Goal: Information Seeking & Learning: Learn about a topic

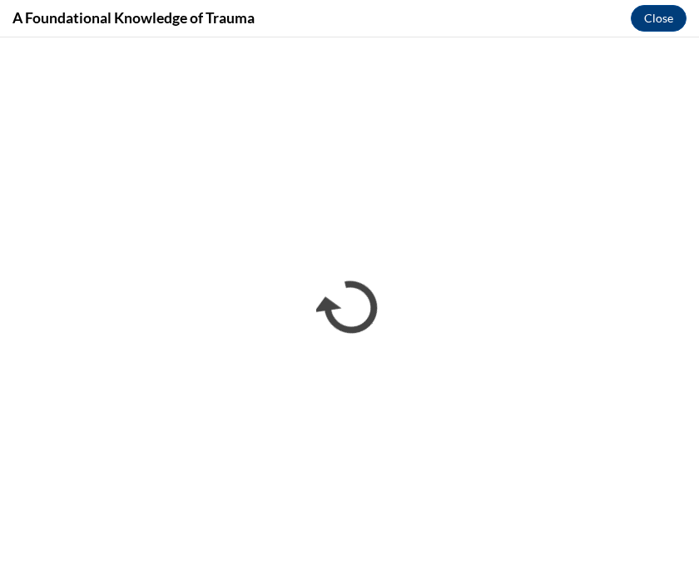
scroll to position [584, 0]
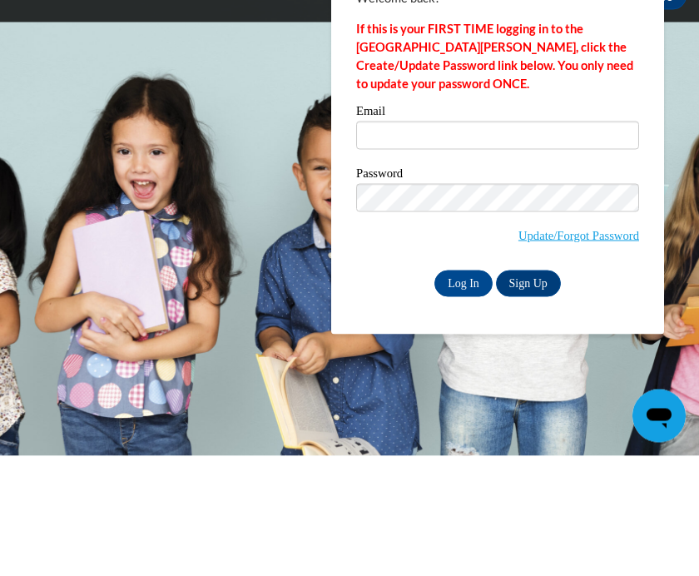
scroll to position [121, 0]
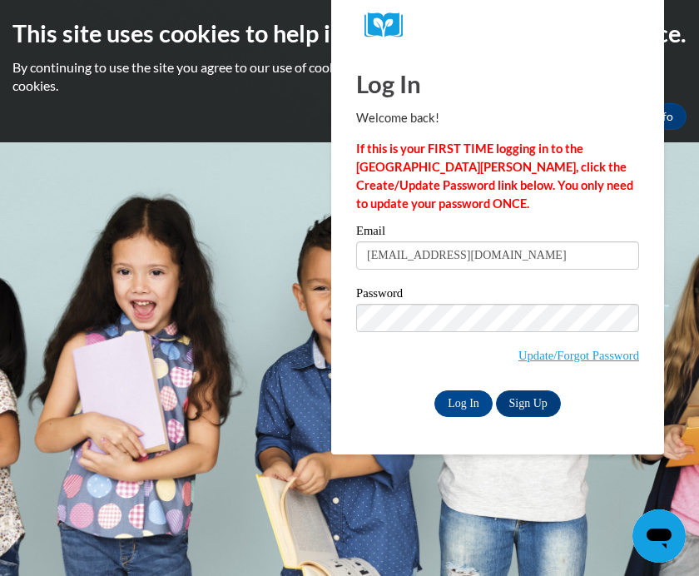
type input "Angelahayes1128@gmail.com"
click at [463, 402] on input "Log In" at bounding box center [463, 403] width 58 height 27
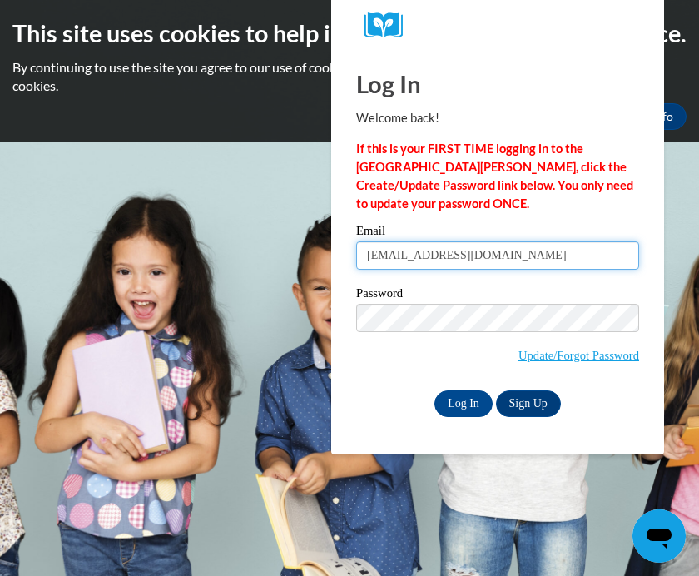
click at [463, 402] on input "Log In" at bounding box center [463, 403] width 58 height 27
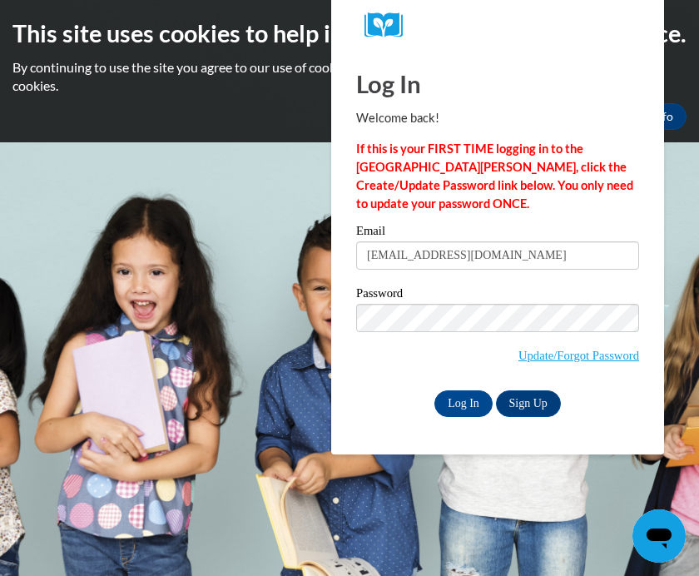
click at [466, 398] on input "Log In" at bounding box center [463, 403] width 58 height 27
click at [467, 405] on input "Log In" at bounding box center [463, 403] width 58 height 27
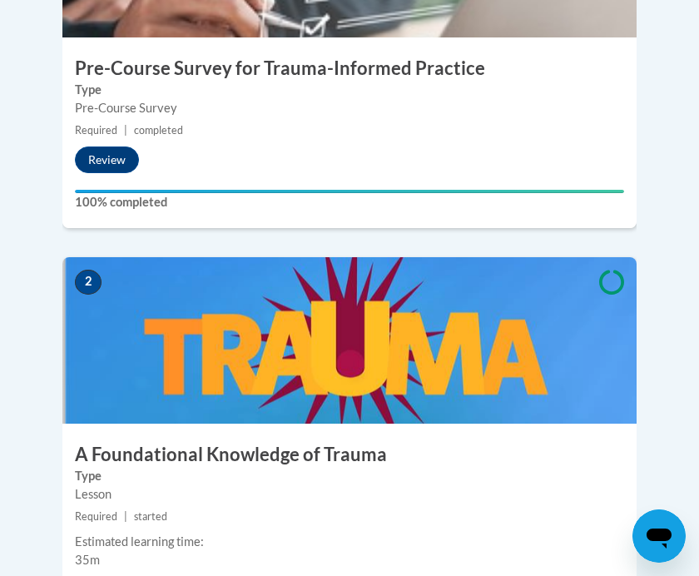
scroll to position [1100, 0]
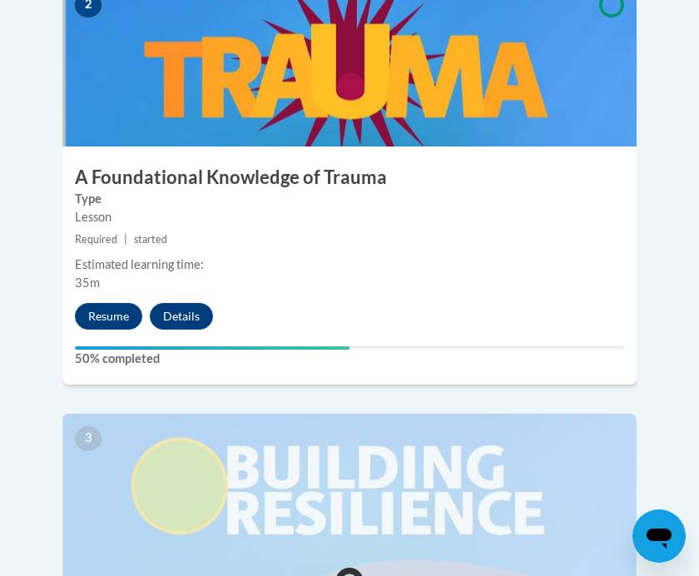
click at [115, 303] on button "Resume" at bounding box center [108, 316] width 67 height 27
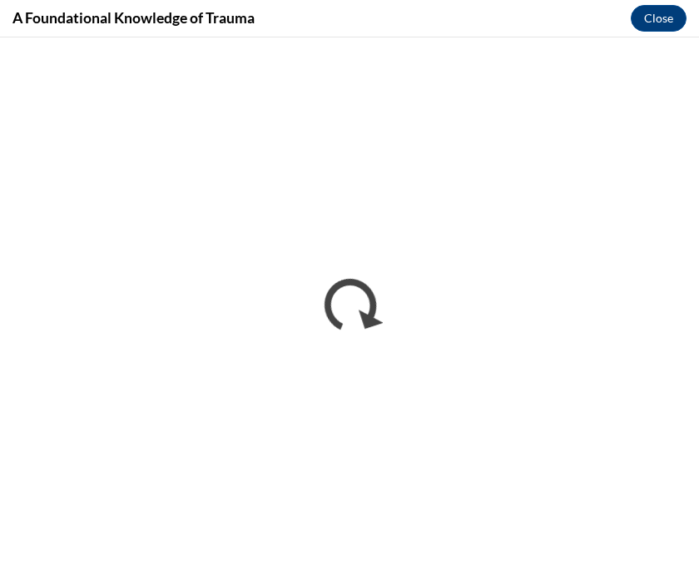
scroll to position [1130, 0]
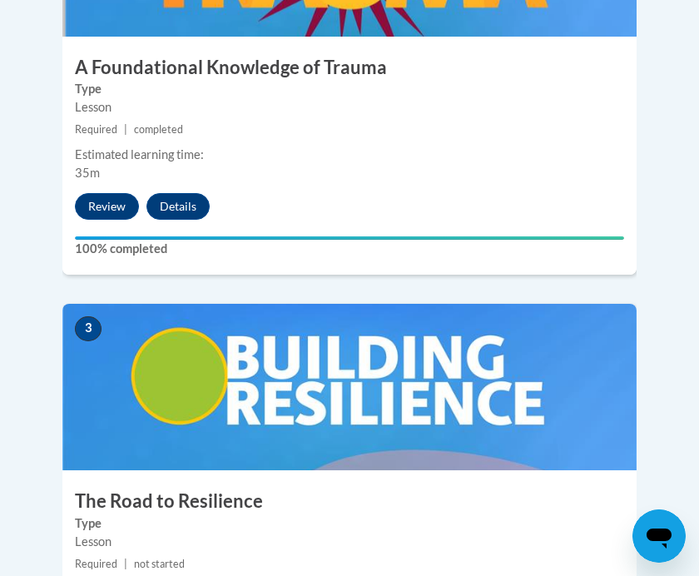
scroll to position [1239, 0]
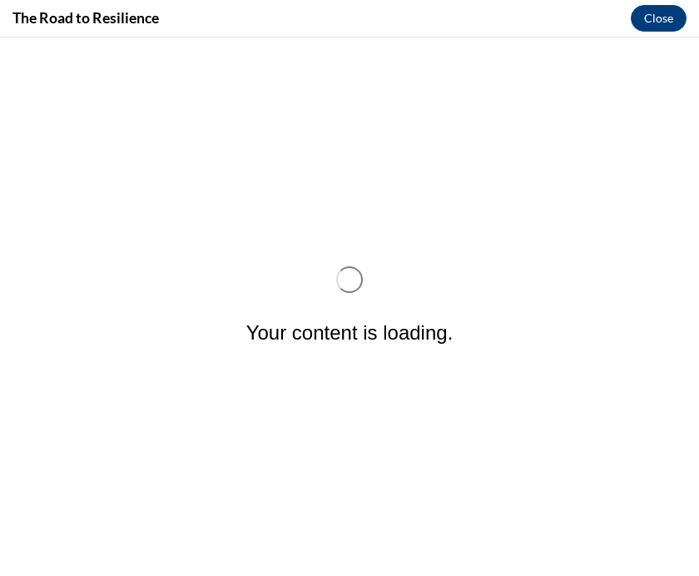
scroll to position [0, 0]
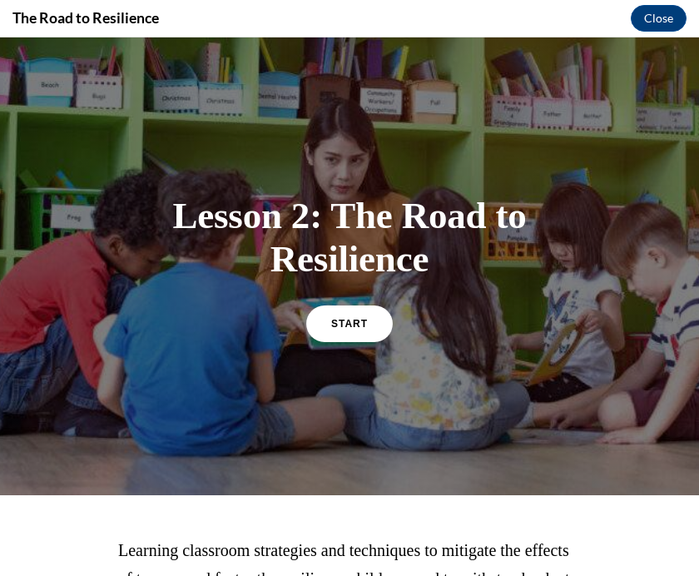
click at [331, 322] on span "START" at bounding box center [349, 324] width 37 height 12
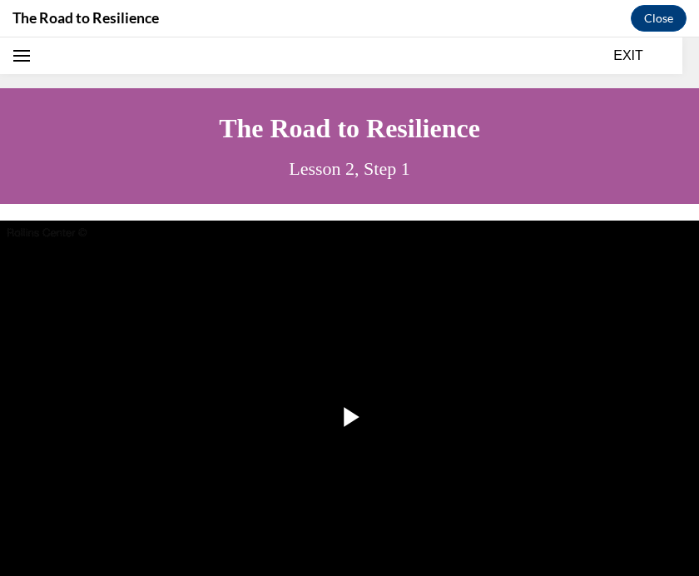
scroll to position [51, 0]
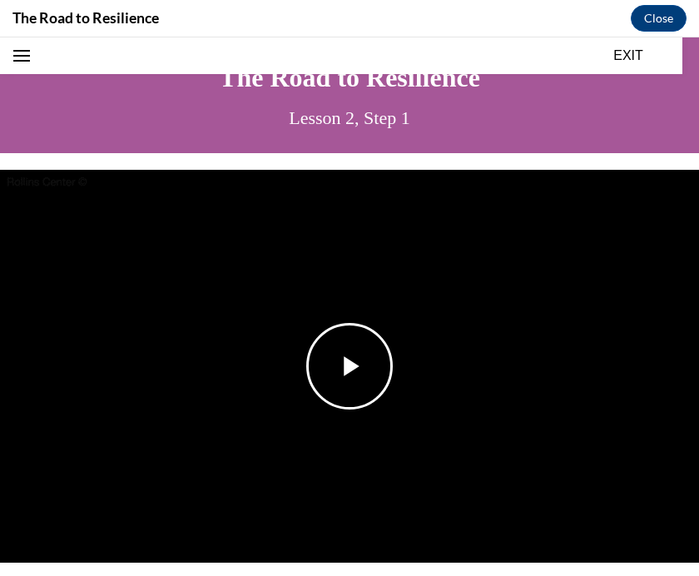
click at [349, 366] on span "Video player" at bounding box center [349, 366] width 0 height 0
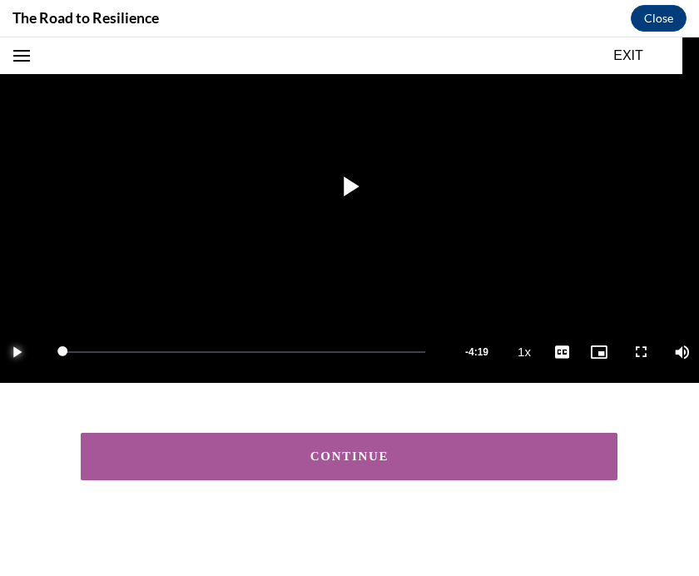
scroll to position [230, 0]
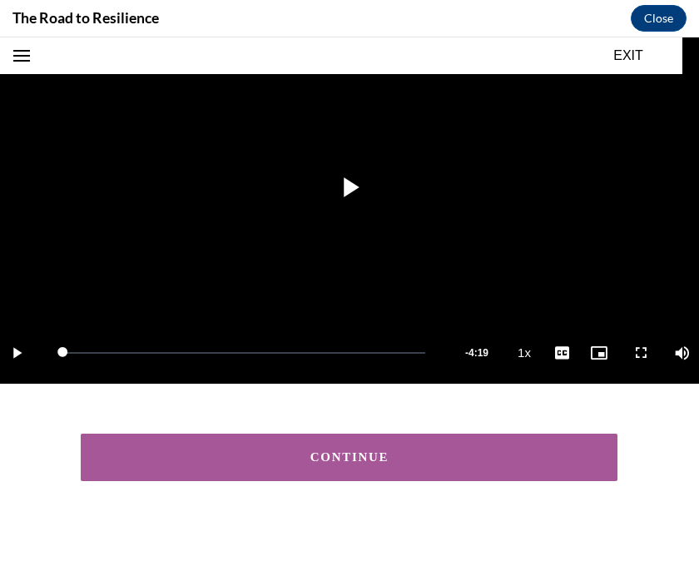
click at [285, 454] on div "CONTINUE" at bounding box center [348, 457] width 485 height 12
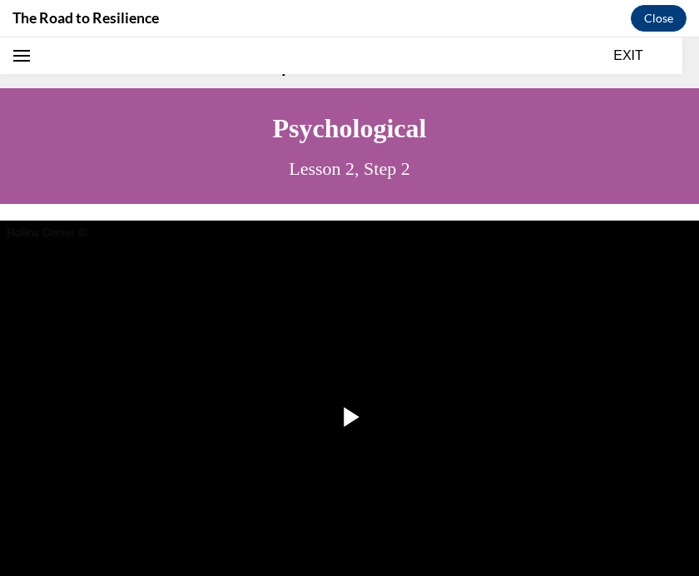
scroll to position [52, 0]
